Goal: Information Seeking & Learning: Learn about a topic

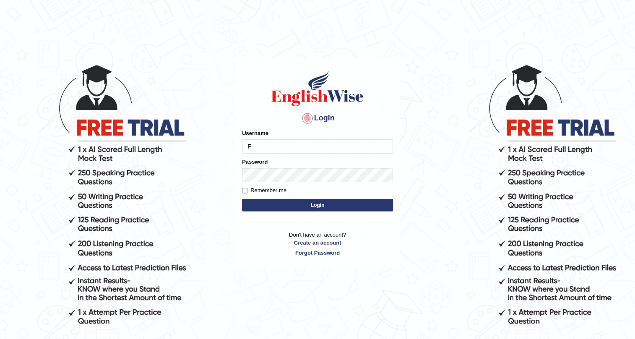
type input "Farzana12"
click at [287, 202] on button "Login" at bounding box center [317, 205] width 151 height 13
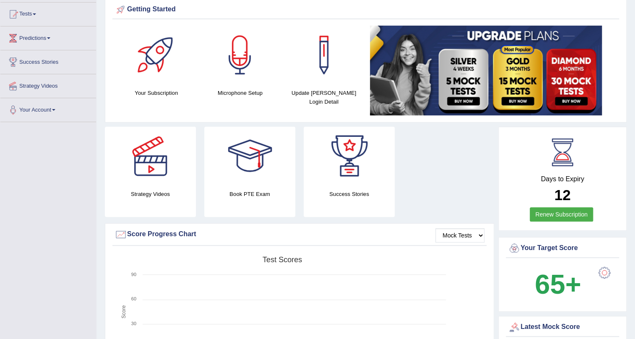
scroll to position [70, 0]
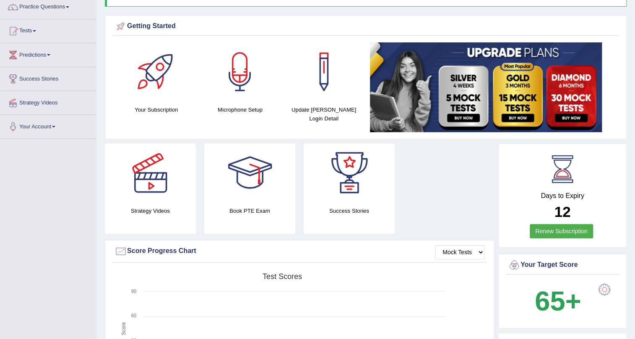
drag, startPoint x: 355, startPoint y: 0, endPoint x: 460, endPoint y: 16, distance: 106.1
drag, startPoint x: 437, startPoint y: 6, endPoint x: 435, endPoint y: 14, distance: 8.7
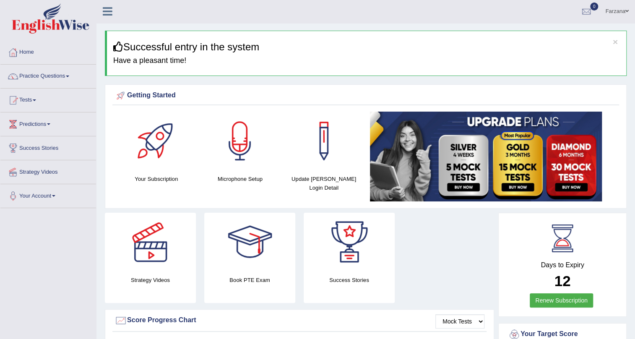
scroll to position [0, 0]
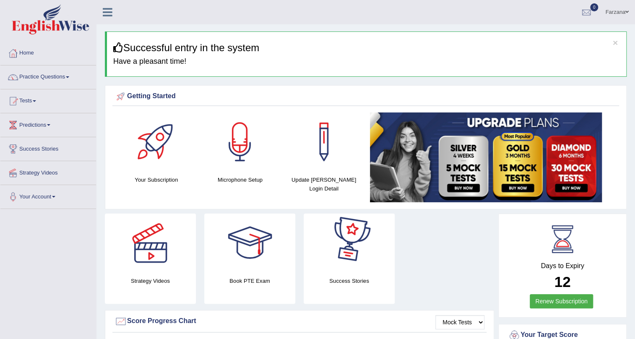
click at [455, 172] on img at bounding box center [486, 157] width 232 height 90
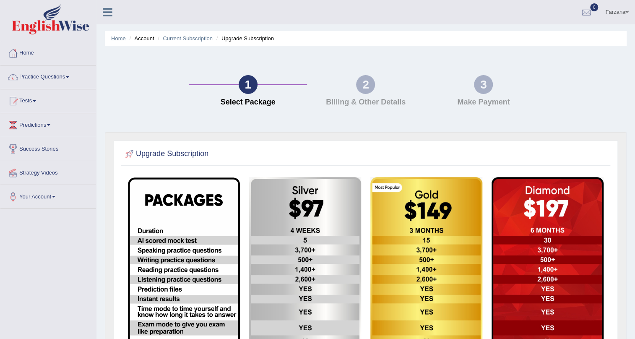
click at [122, 40] on link "Home" at bounding box center [118, 38] width 15 height 6
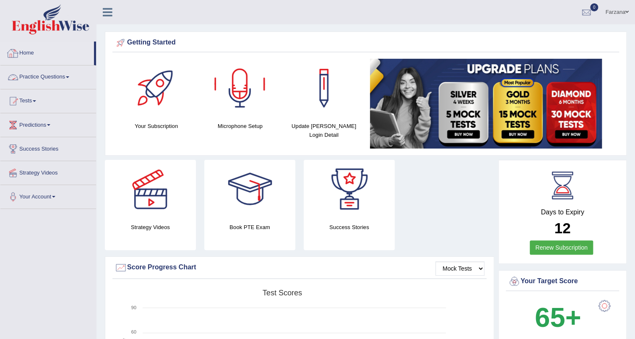
click at [30, 76] on link "Practice Questions" at bounding box center [48, 75] width 96 height 21
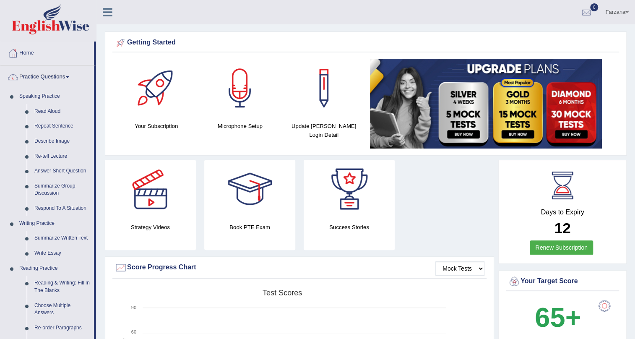
click at [30, 76] on link "Practice Questions" at bounding box center [47, 75] width 94 height 21
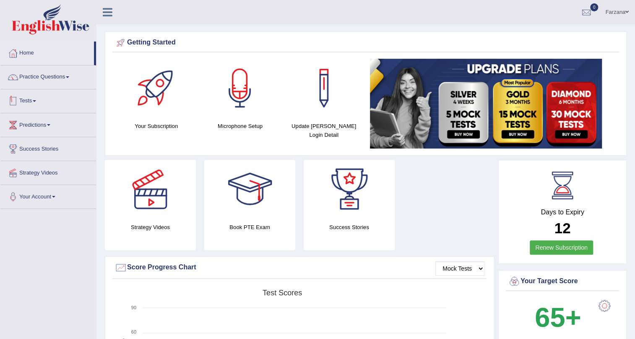
click at [37, 99] on link "Tests" at bounding box center [48, 99] width 96 height 21
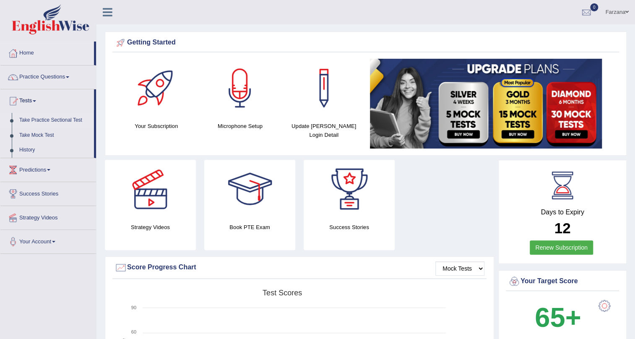
click at [46, 116] on link "Take Practice Sectional Test" at bounding box center [55, 120] width 78 height 15
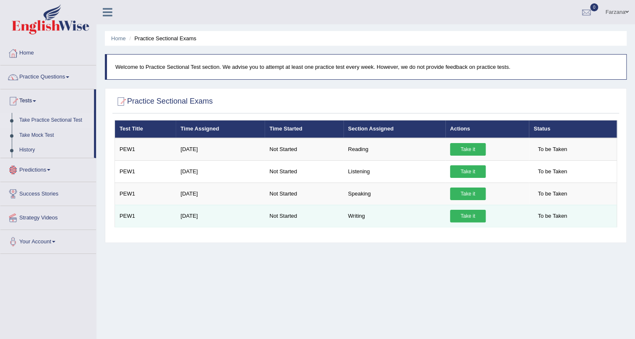
click at [475, 215] on link "Take it" at bounding box center [468, 216] width 36 height 13
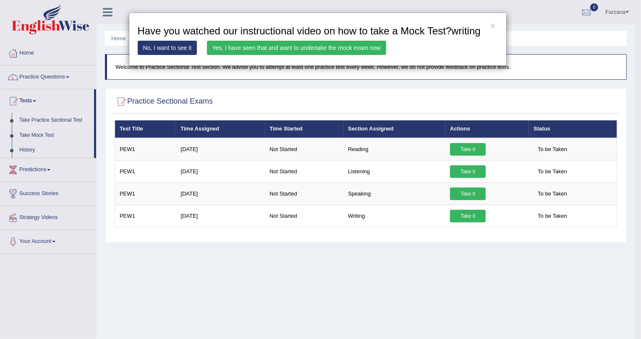
click at [166, 46] on link "No, I want to see it" at bounding box center [168, 48] width 60 height 14
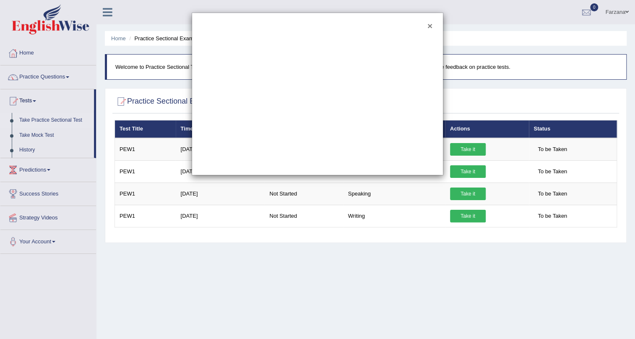
click at [432, 24] on button "×" at bounding box center [430, 25] width 5 height 9
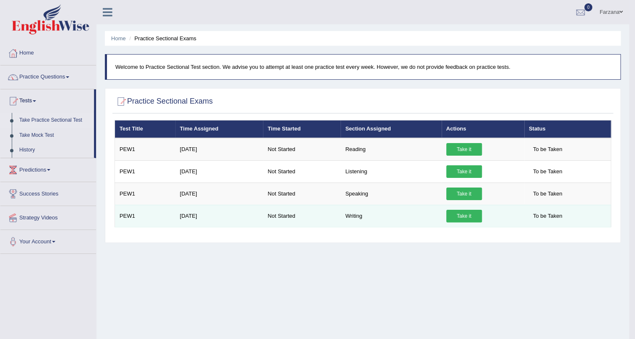
click at [470, 220] on link "Take it" at bounding box center [465, 216] width 36 height 13
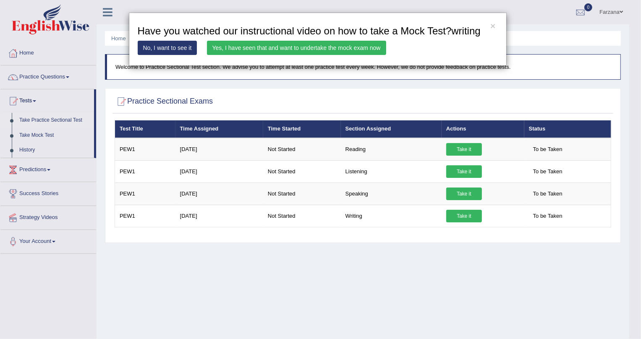
click at [324, 45] on link "Yes, I have seen that and want to undertake the mock exam now" at bounding box center [296, 48] width 179 height 14
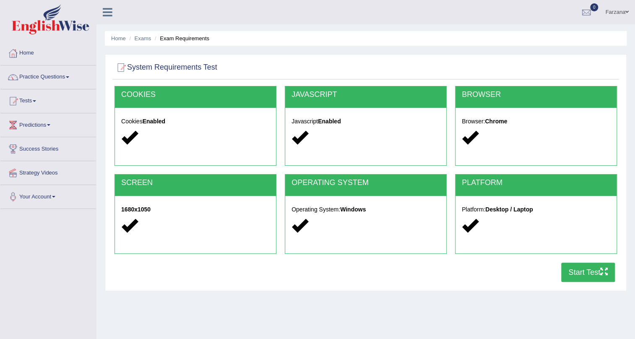
click at [594, 271] on button "Start Test" at bounding box center [589, 272] width 54 height 19
